Goal: Transaction & Acquisition: Purchase product/service

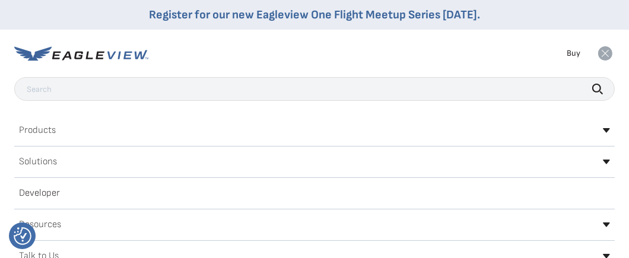
click at [142, 87] on input "text" at bounding box center [314, 89] width 601 height 24
type input "4934 s princeton"
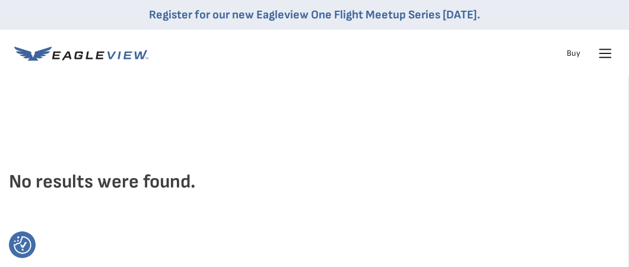
click at [602, 52] on icon at bounding box center [605, 53] width 19 height 19
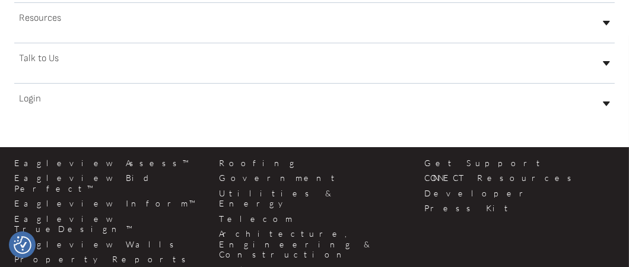
scroll to position [237, 0]
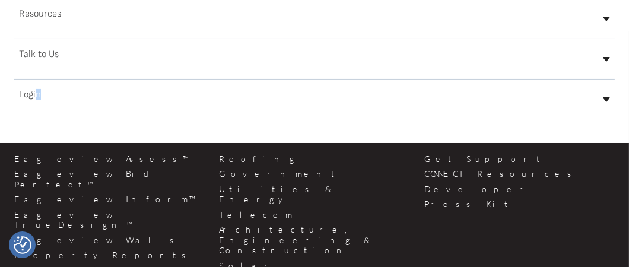
click at [37, 91] on h2 "Login" at bounding box center [30, 94] width 22 height 9
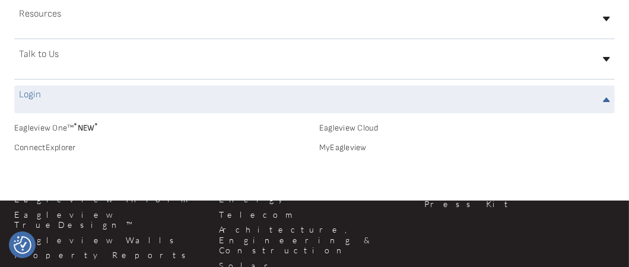
click at [30, 92] on h2 "Login" at bounding box center [30, 94] width 22 height 9
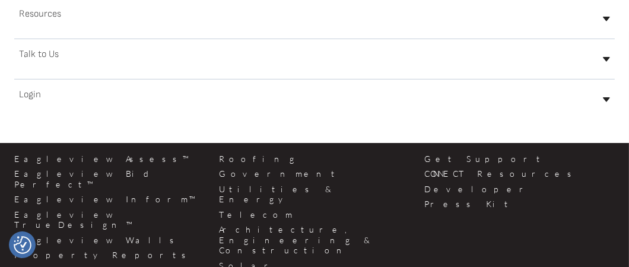
click at [30, 92] on h2 "Login" at bounding box center [30, 94] width 22 height 9
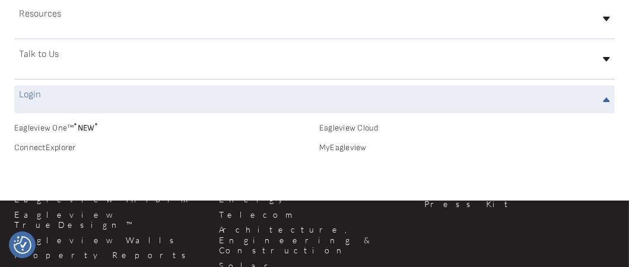
click at [339, 147] on link "MyEagleview" at bounding box center [467, 147] width 296 height 11
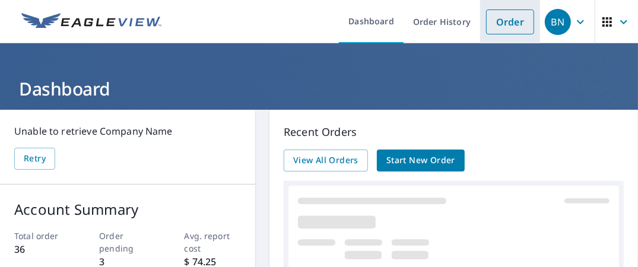
click at [497, 25] on link "Order" at bounding box center [510, 21] width 48 height 25
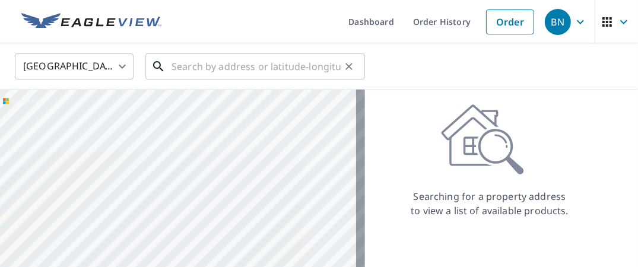
click at [206, 67] on input "text" at bounding box center [256, 66] width 169 height 33
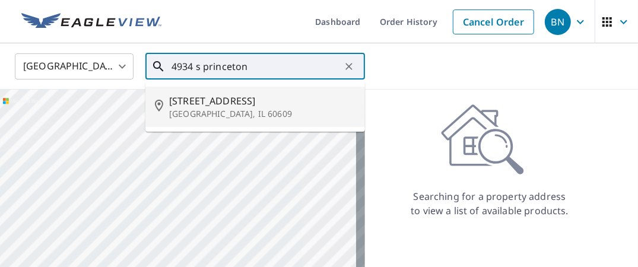
click at [199, 106] on span "4934 S Princeton Ave" at bounding box center [262, 101] width 186 height 14
type input "4934 S Princeton Ave Chicago, IL 60609"
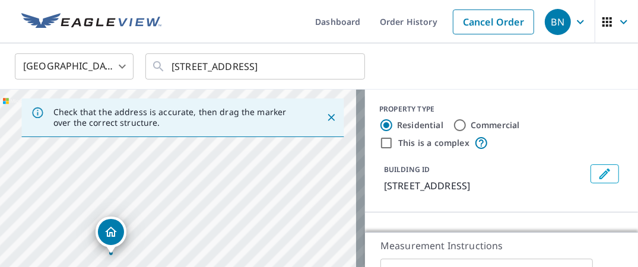
drag, startPoint x: 179, startPoint y: 202, endPoint x: 259, endPoint y: 101, distance: 129.3
click at [264, 97] on div "4934 S Princeton Ave Chicago, IL 60609" at bounding box center [182, 214] width 365 height 249
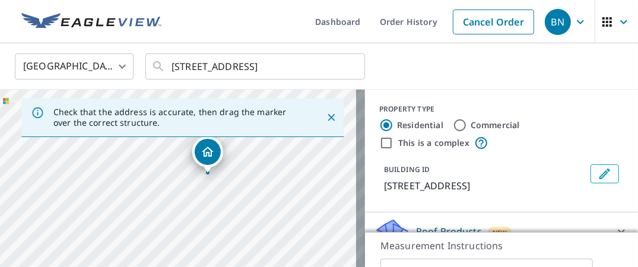
drag, startPoint x: 198, startPoint y: 197, endPoint x: 224, endPoint y: 163, distance: 42.3
click at [227, 159] on div "4934 S Princeton Ave Chicago, IL 60609" at bounding box center [182, 214] width 365 height 249
click at [325, 119] on icon "Close" at bounding box center [331, 118] width 12 height 12
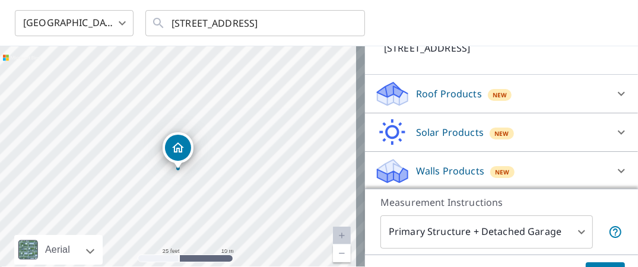
scroll to position [59, 0]
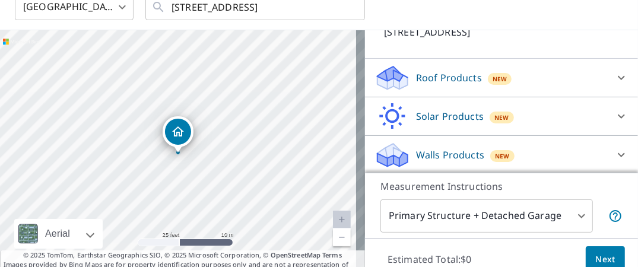
click at [582, 75] on div "Roof Products New" at bounding box center [491, 78] width 233 height 28
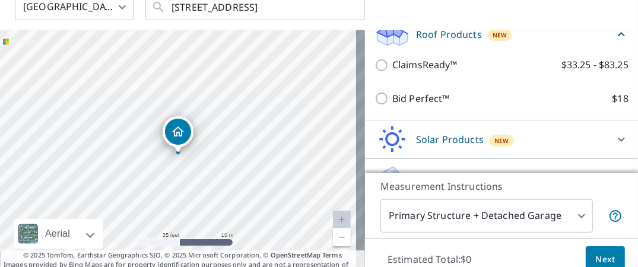
scroll to position [154, 0]
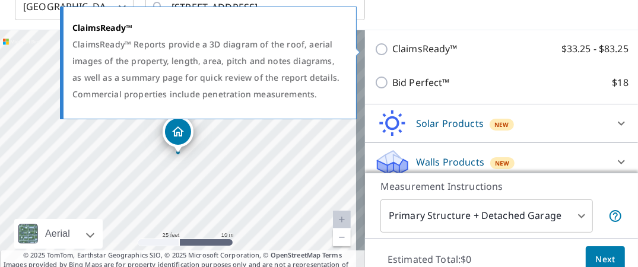
click at [375, 46] on input "ClaimsReady™ $33.25 - $83.25" at bounding box center [384, 49] width 18 height 14
checkbox input "true"
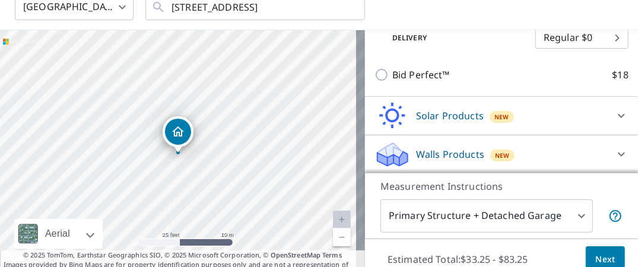
scroll to position [110, 0]
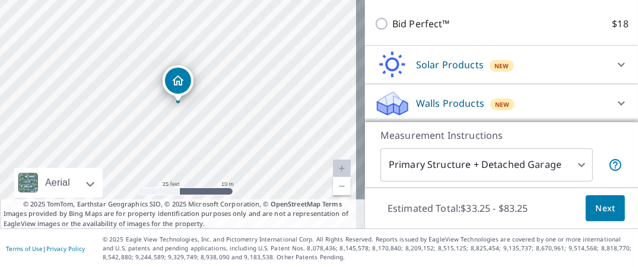
click at [520, 98] on div "Walls Products New" at bounding box center [491, 104] width 233 height 28
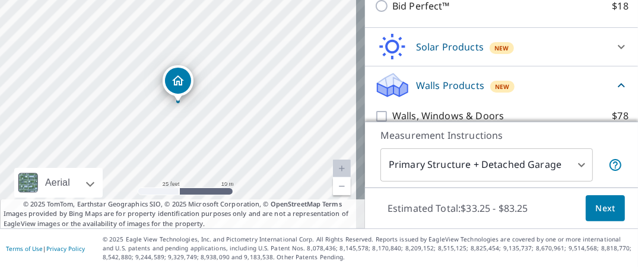
scroll to position [239, 0]
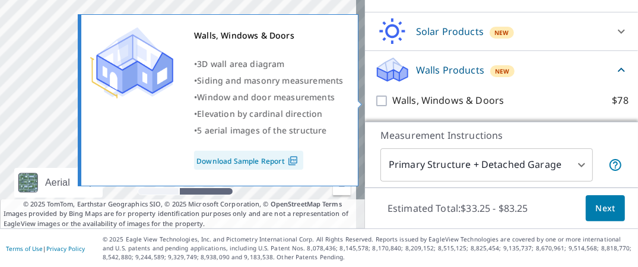
click at [375, 100] on input "Walls, Windows & Doors $78" at bounding box center [384, 101] width 18 height 14
checkbox input "true"
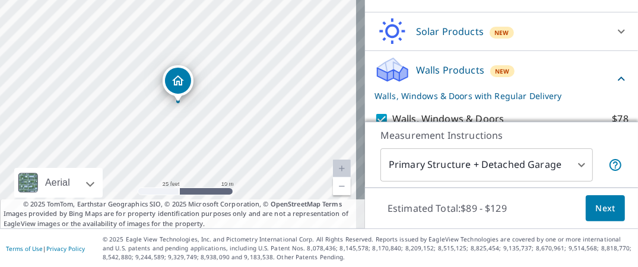
click at [598, 210] on span "Next" at bounding box center [605, 208] width 20 height 15
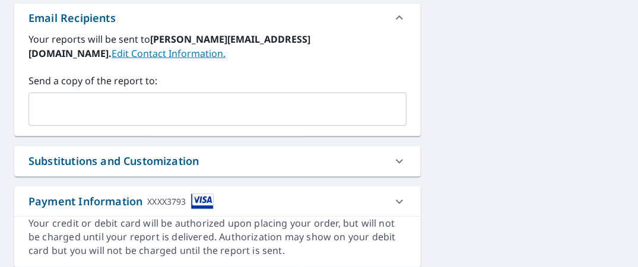
scroll to position [474, 0]
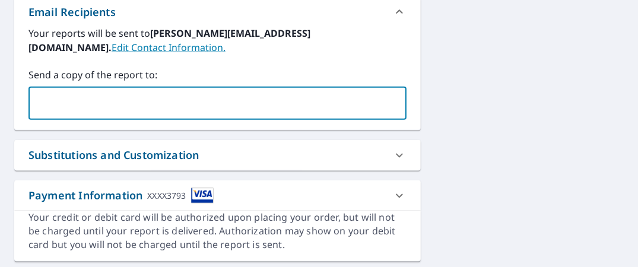
click at [242, 92] on input "text" at bounding box center [209, 103] width 350 height 23
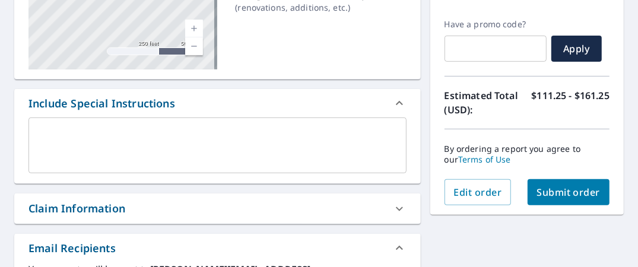
scroll to position [263, 0]
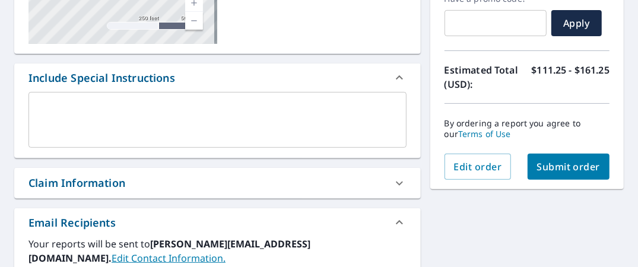
type input "richard@mlmadjuster.com"
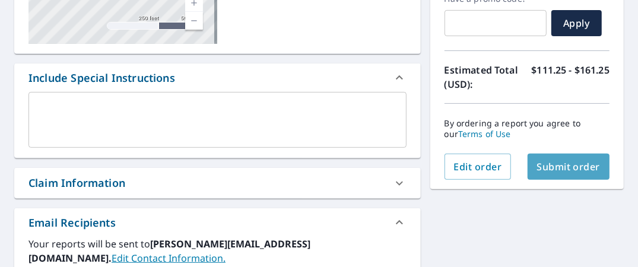
click at [550, 169] on span "Submit order" at bounding box center [569, 166] width 64 height 13
